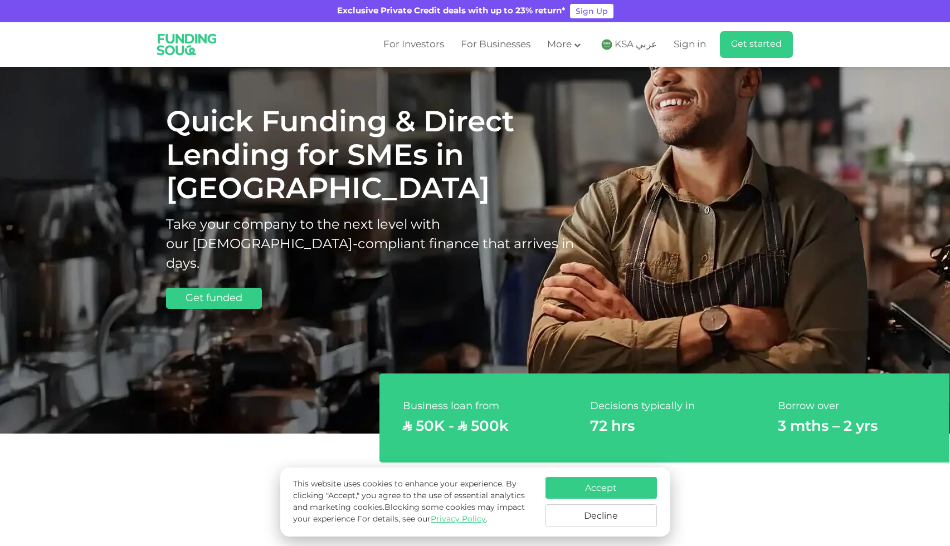
scroll to position [85, 0]
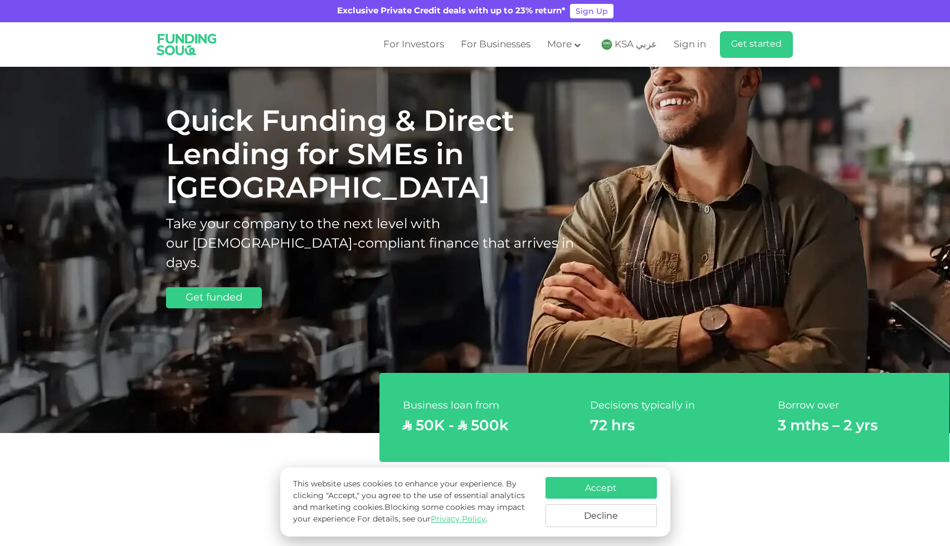
click at [618, 487] on button "Accept" at bounding box center [600, 488] width 111 height 22
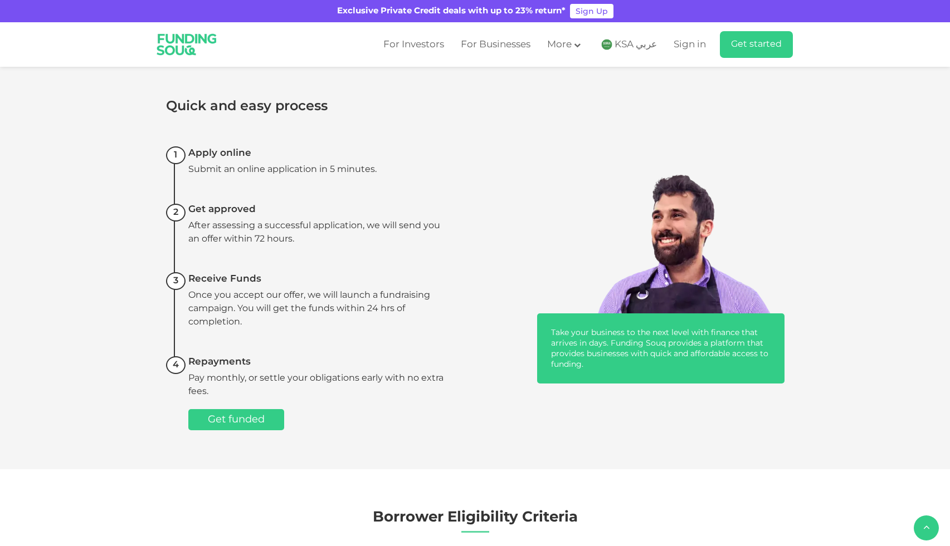
scroll to position [726, 0]
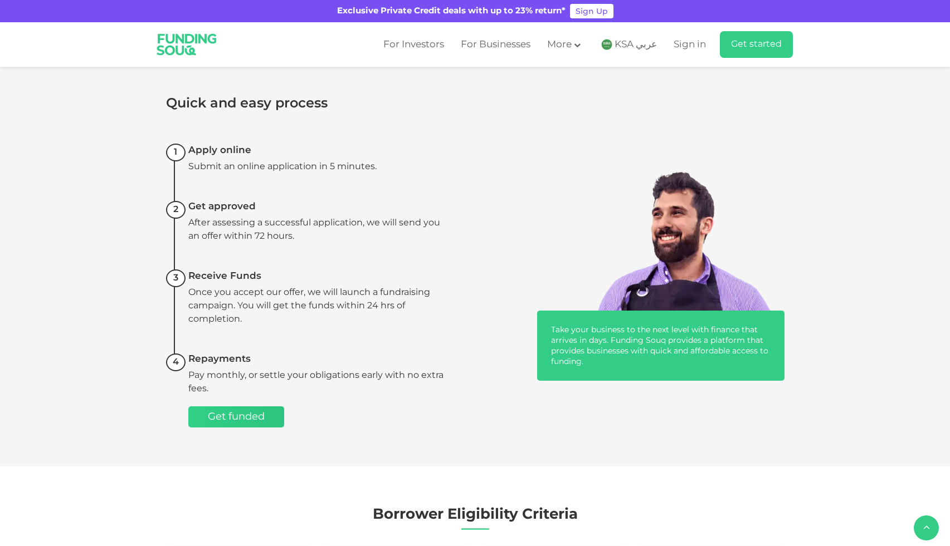
click at [262, 419] on span "Get funded" at bounding box center [236, 417] width 57 height 10
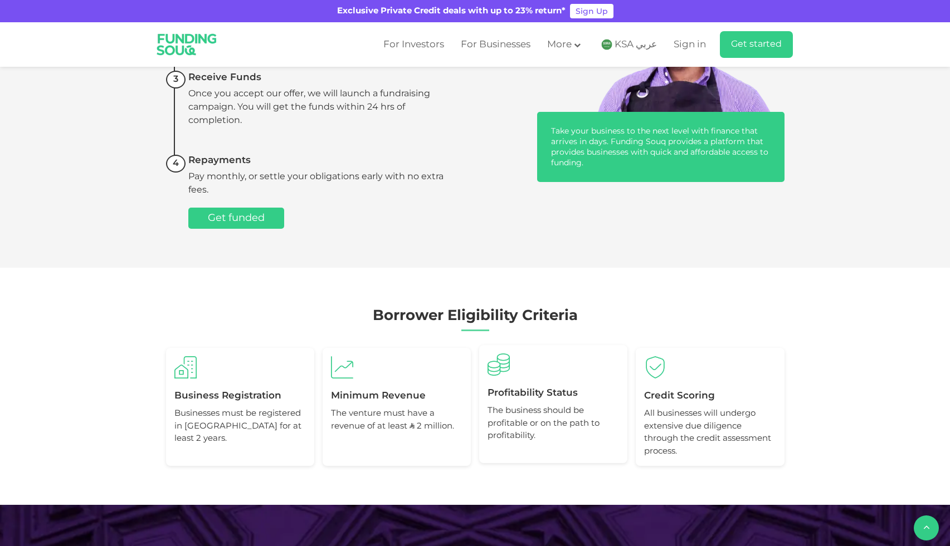
scroll to position [922, 0]
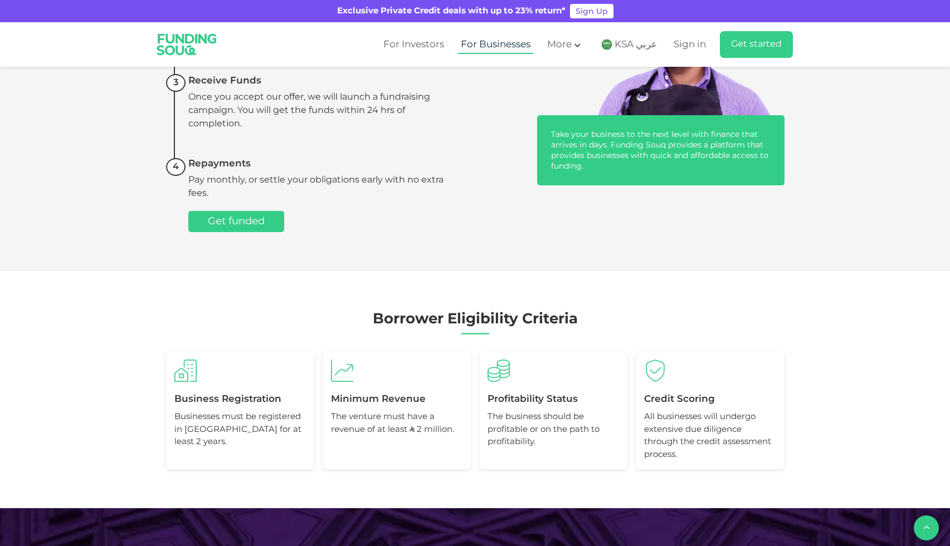
click at [515, 42] on link "For Businesses" at bounding box center [495, 45] width 75 height 18
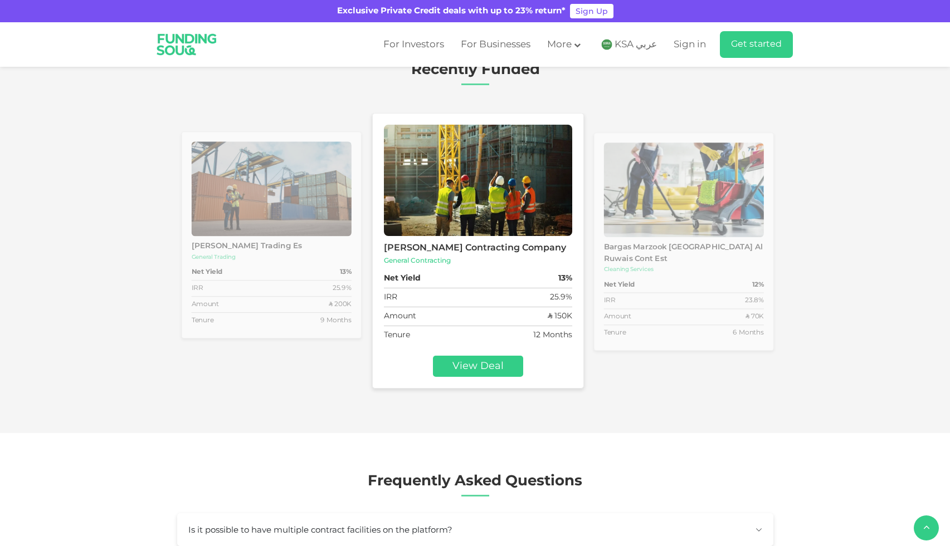
scroll to position [1526, 0]
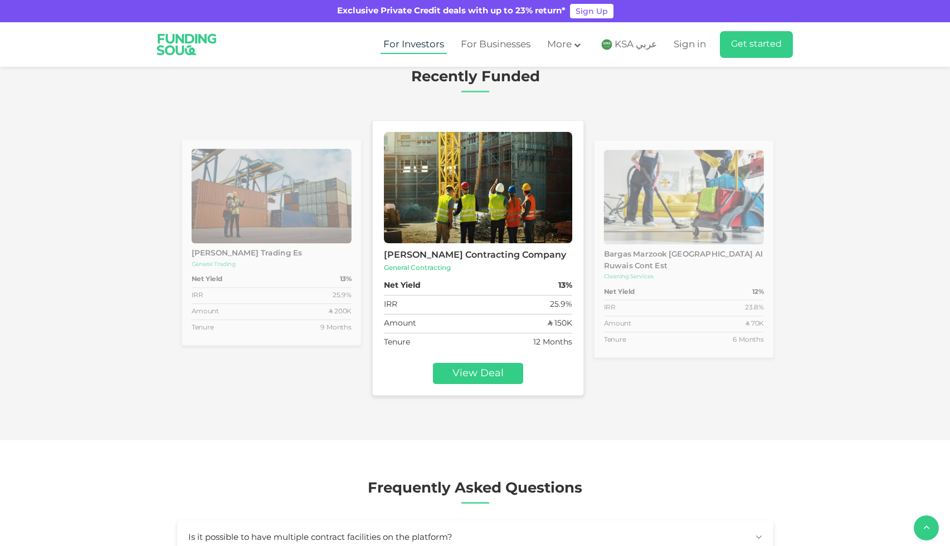
click at [429, 41] on link "For Investors" at bounding box center [413, 45] width 66 height 18
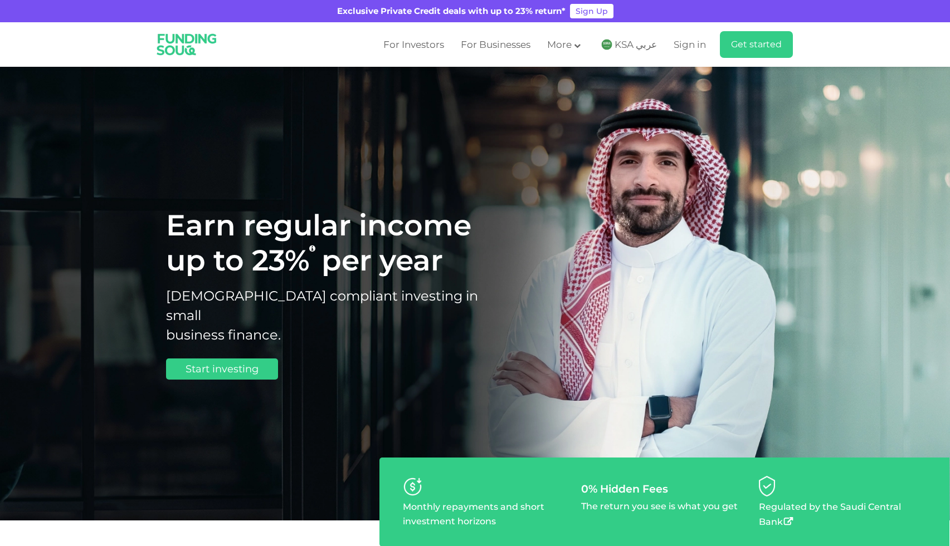
type tc-range-slider "4"
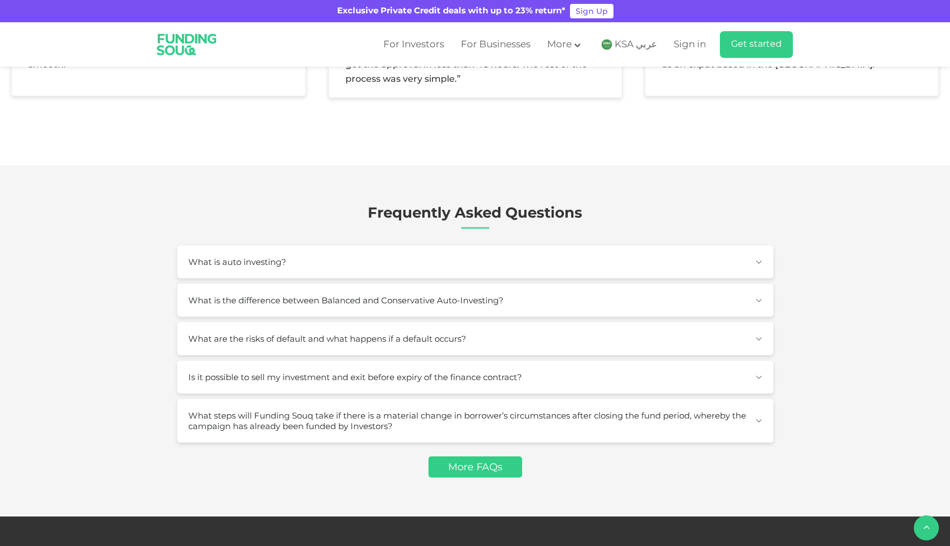
scroll to position [1493, 0]
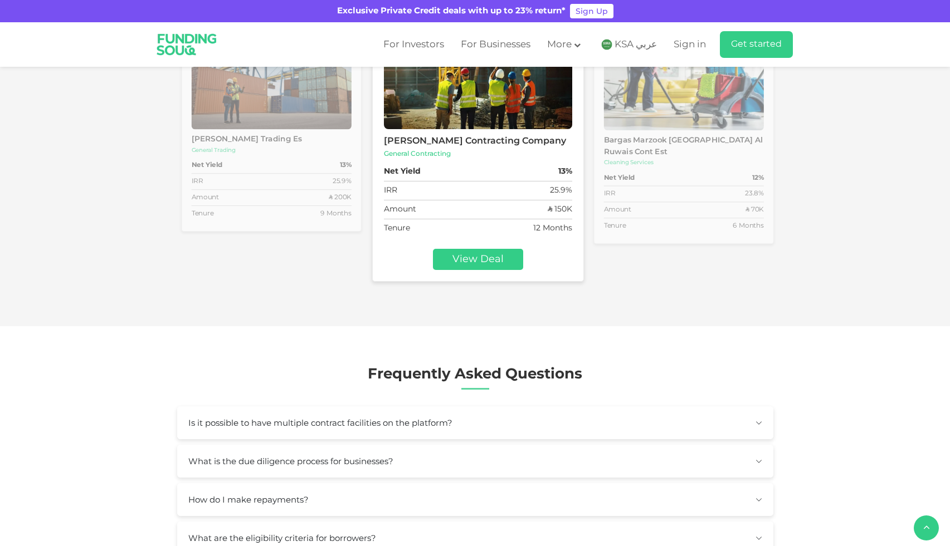
scroll to position [1641, 0]
click at [333, 405] on button "Is it possible to have multiple contract facilities on the platform?" at bounding box center [475, 421] width 596 height 33
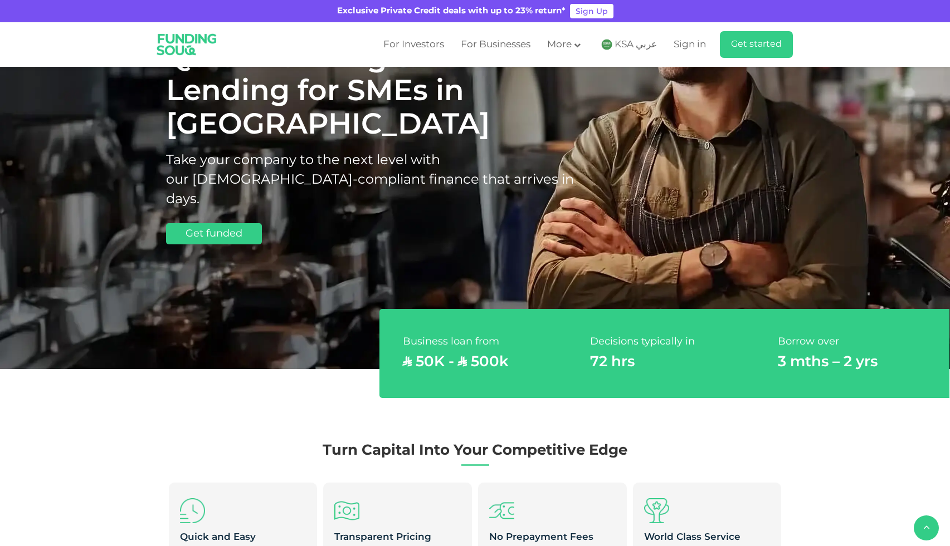
scroll to position [0, 0]
